Goal: Navigation & Orientation: Find specific page/section

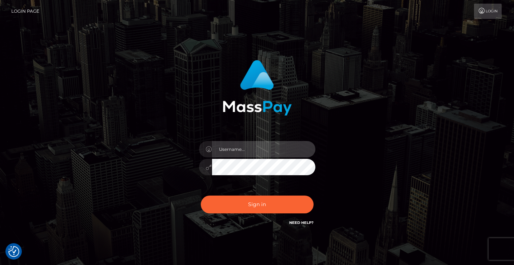
type input "[PERSON_NAME]"
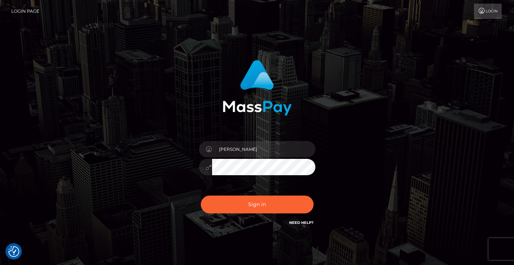
click at [170, 78] on div at bounding box center [257, 85] width 191 height 61
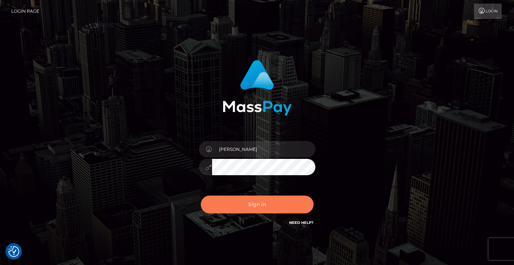
click at [252, 208] on button "Sign in" at bounding box center [257, 205] width 113 height 18
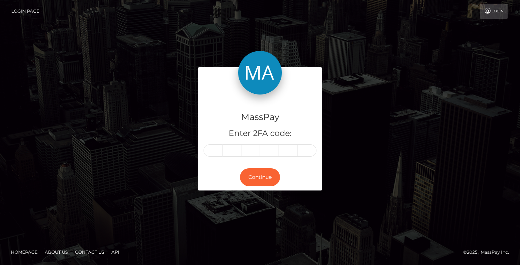
click at [217, 150] on input "text" at bounding box center [213, 151] width 19 height 12
type input "3"
type input "1"
type input "9"
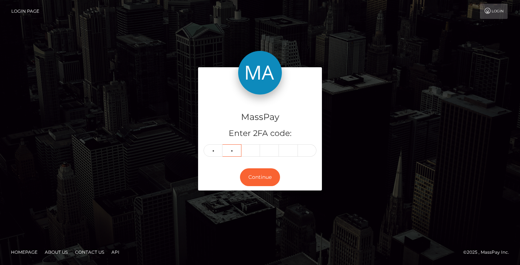
type input "5"
type input "6"
type input "0"
type input "2"
type input "4"
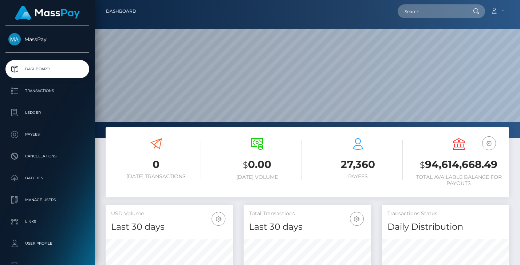
scroll to position [129, 127]
click at [101, 149] on div "0 Today Transactions $ 0.00 Today Volume 27,360 Payees $" at bounding box center [307, 166] width 414 height 78
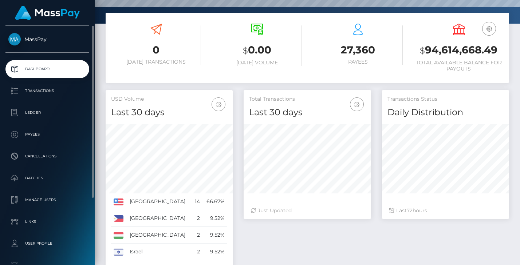
scroll to position [91, 0]
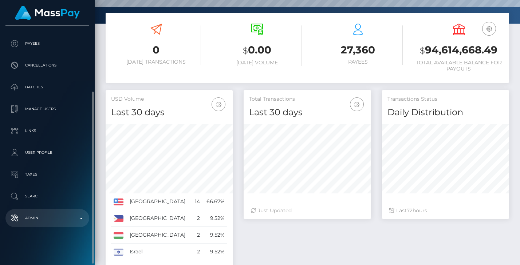
click at [54, 222] on p "Admin" at bounding box center [47, 218] width 78 height 11
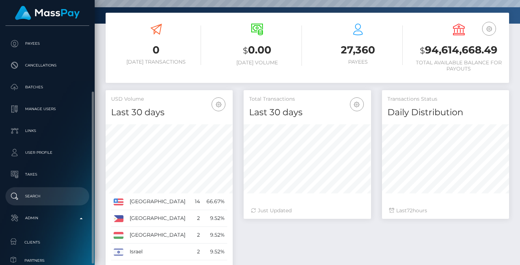
scroll to position [260, 0]
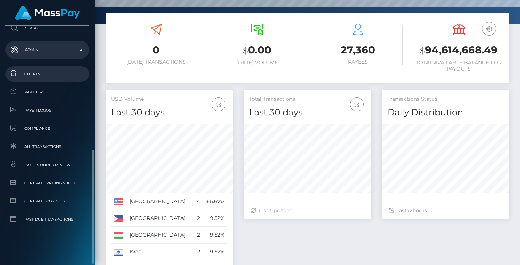
click at [32, 76] on span "Clients" at bounding box center [47, 74] width 78 height 8
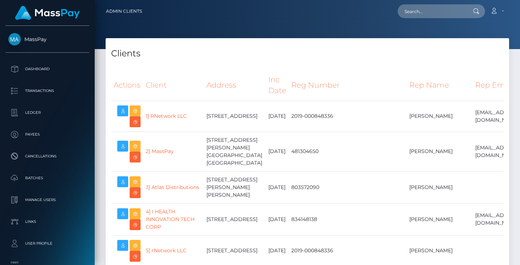
select select "223"
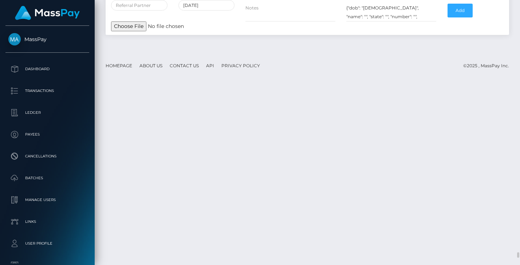
scroll to position [11877, 0]
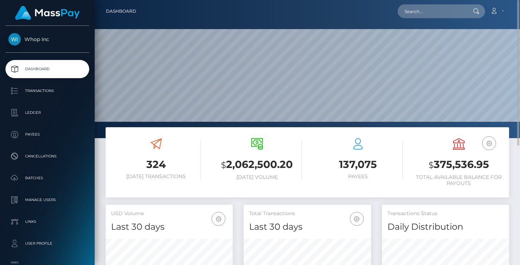
click at [356, 147] on icon at bounding box center [358, 144] width 12 height 12
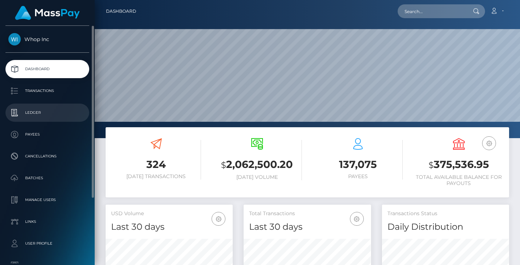
click at [50, 114] on p "Ledger" at bounding box center [47, 112] width 78 height 11
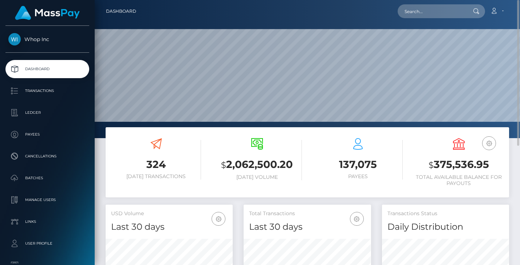
scroll to position [216, 0]
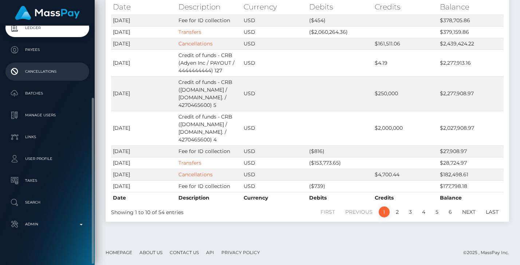
scroll to position [91, 0]
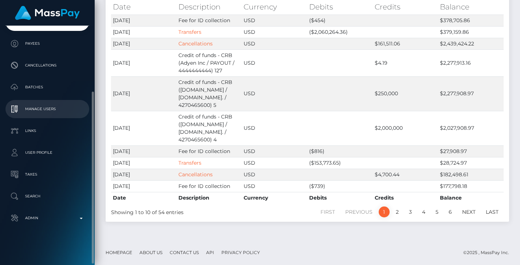
click at [54, 104] on p "Manage Users" at bounding box center [47, 109] width 78 height 11
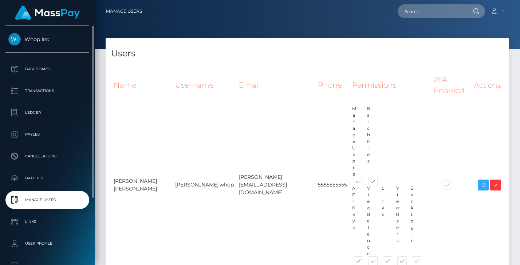
click at [40, 37] on span "Whop Inc" at bounding box center [47, 39] width 84 height 7
click at [34, 40] on span "Whop Inc" at bounding box center [47, 39] width 84 height 7
click at [16, 39] on span "Whop Inc" at bounding box center [47, 39] width 84 height 7
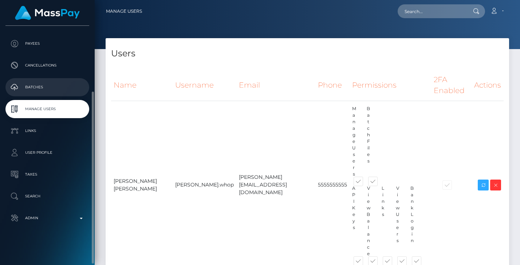
scroll to position [6, 0]
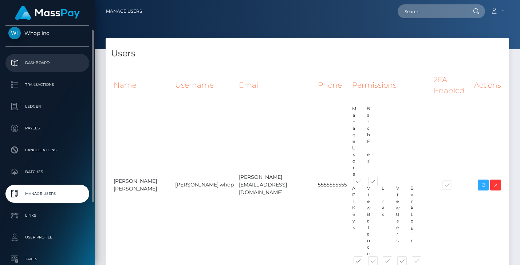
click at [44, 62] on p "Dashboard" at bounding box center [47, 63] width 78 height 11
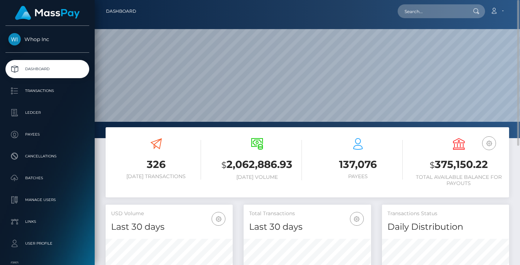
scroll to position [170, 0]
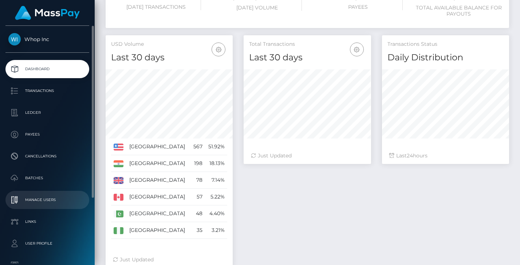
click at [49, 197] on p "Manage Users" at bounding box center [47, 200] width 78 height 11
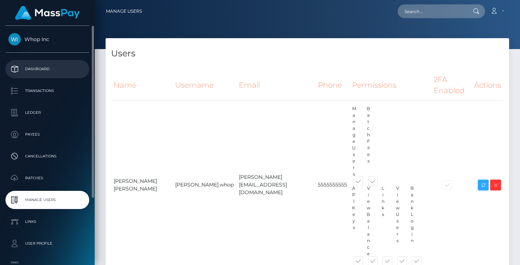
click at [47, 65] on p "Dashboard" at bounding box center [47, 69] width 78 height 11
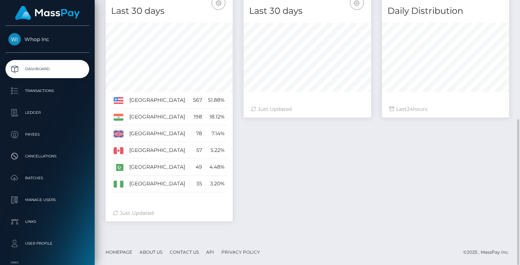
scroll to position [129, 127]
click at [103, 122] on div "USD Volume Last 30 days Last 30 days Last 60 days Last 90 days [GEOGRAPHIC_DATA…" at bounding box center [169, 109] width 138 height 240
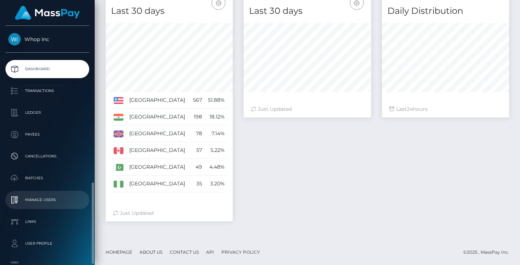
scroll to position [91, 0]
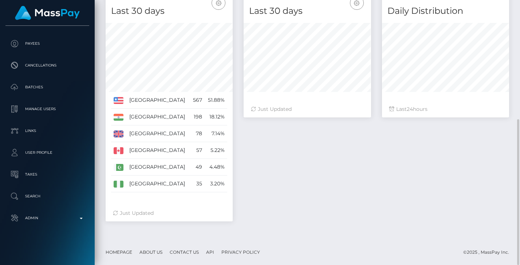
click at [280, 165] on div "Total Transactions Last 30 days Last 30 days Last 60 days Last 90 days 24" at bounding box center [376, 109] width 276 height 240
click at [99, 116] on div "327 [DATE] Transactions $ 2,063,101.93 [DATE] Volume" at bounding box center [307, 75] width 425 height 329
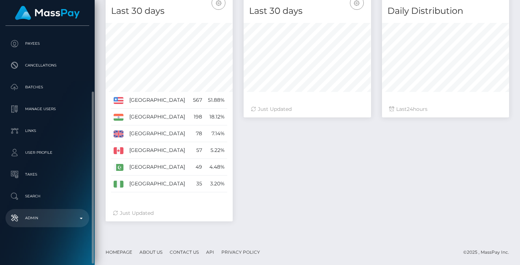
click at [48, 210] on link "Admin" at bounding box center [47, 218] width 84 height 18
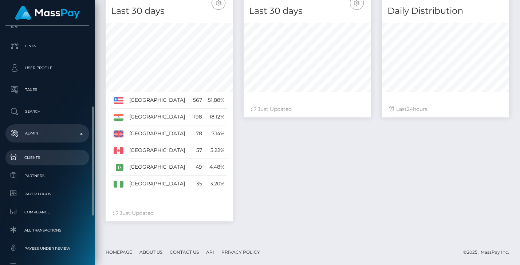
click at [40, 158] on span "Clients" at bounding box center [47, 158] width 78 height 8
